Goal: Complete application form: Complete application form

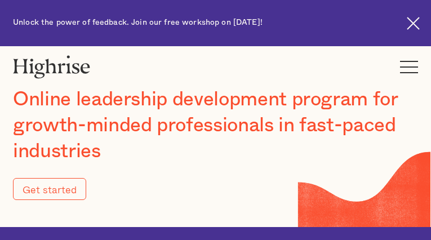
type input "Submit"
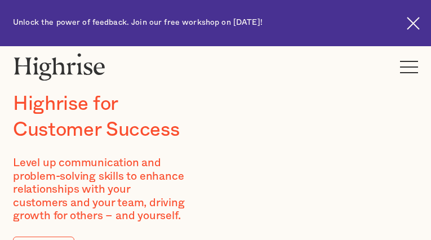
type input "uqXCTnVkFV"
type input "kBWWcudHcnknHtQq"
type input "[EMAIL_ADDRESS][DOMAIN_NAME]"
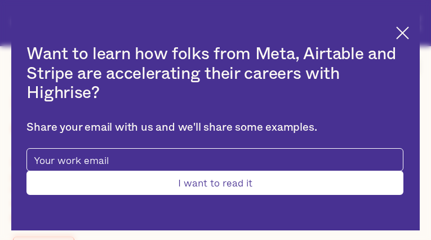
type input "OjjNWOdfV"
type input "hdGLapHEj"
type input "[EMAIL_ADDRESS][DOMAIN_NAME]"
type input "rZLfMbBRdsW"
type input "OxLHuEFDTBpw"
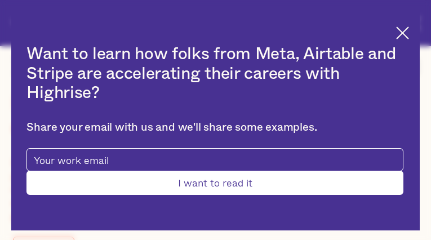
type input "[EMAIL_ADDRESS][DOMAIN_NAME]"
type input "3242599497"
type input "Submit"
type input "FePJPlKqBNxSF"
type input "IXgwHYsbxGpy"
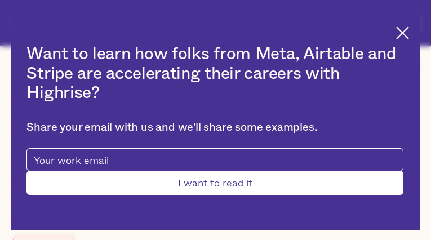
type input "[EMAIL_ADDRESS][DOMAIN_NAME]"
type input "2909351517"
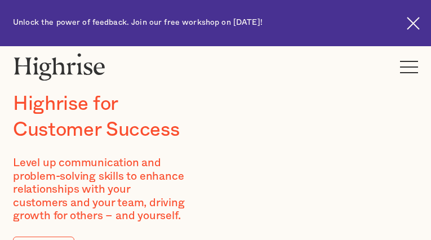
type input "OmZqwAFla"
type input "YfFbnrPaxMpLRID"
type input "[EMAIL_ADDRESS][DOMAIN_NAME]"
type input "2180278968"
type input "FpjgUclSo"
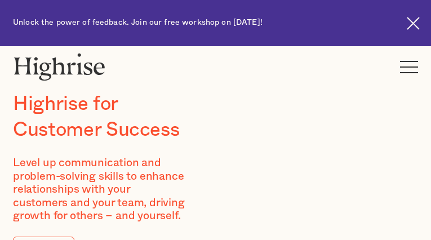
type input "ZlhrvDwGTBtp"
type input "[EMAIL_ADDRESS][DOMAIN_NAME]"
type input "ailMvSmoAyc"
type input "BLElAmsikIfr"
type input "[EMAIL_ADDRESS][DOMAIN_NAME]"
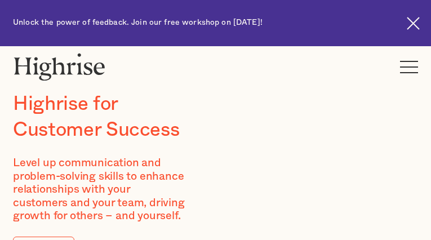
type input "9924591733"
type input "BBRAypBYKc"
type input "VmnJHBvJRhYQuZUI"
type input "[EMAIL_ADDRESS][DOMAIN_NAME]"
